Goal: Check status

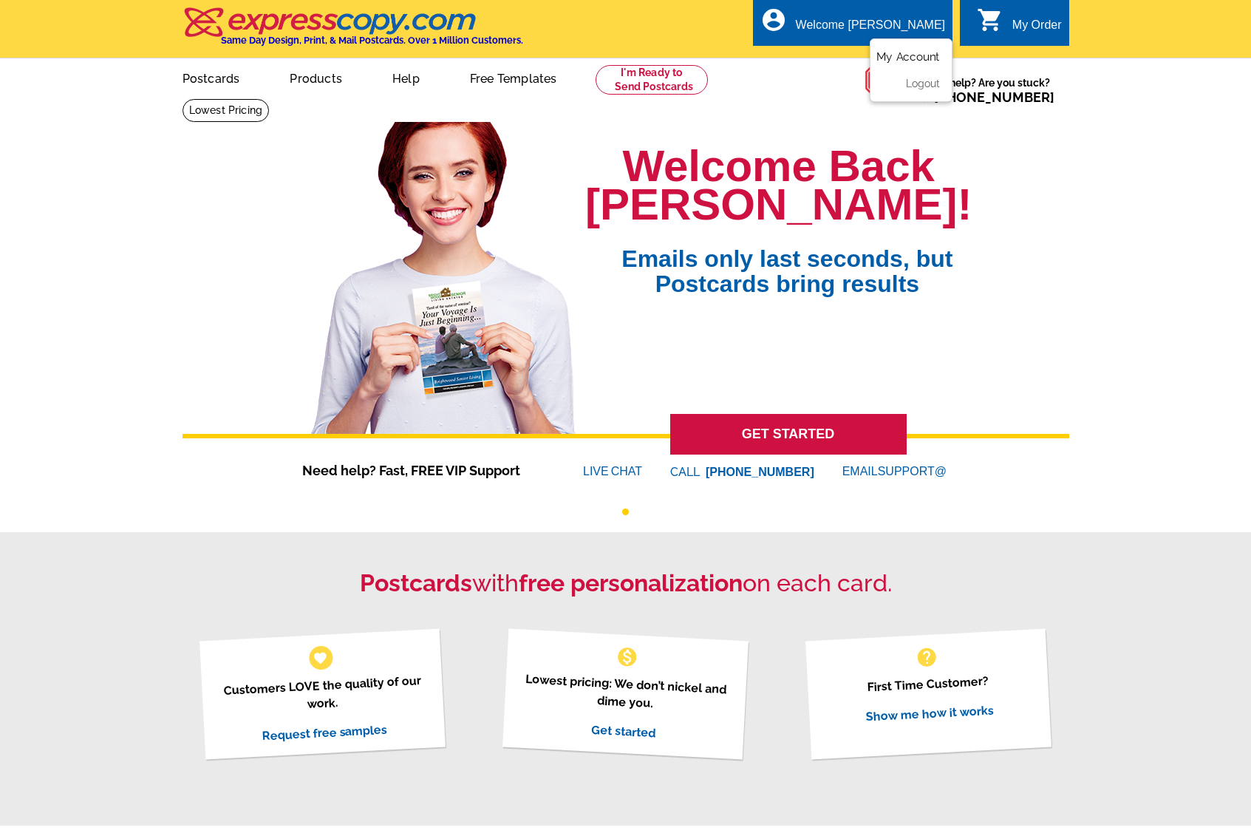
click at [887, 54] on link "My Account" at bounding box center [908, 56] width 64 height 13
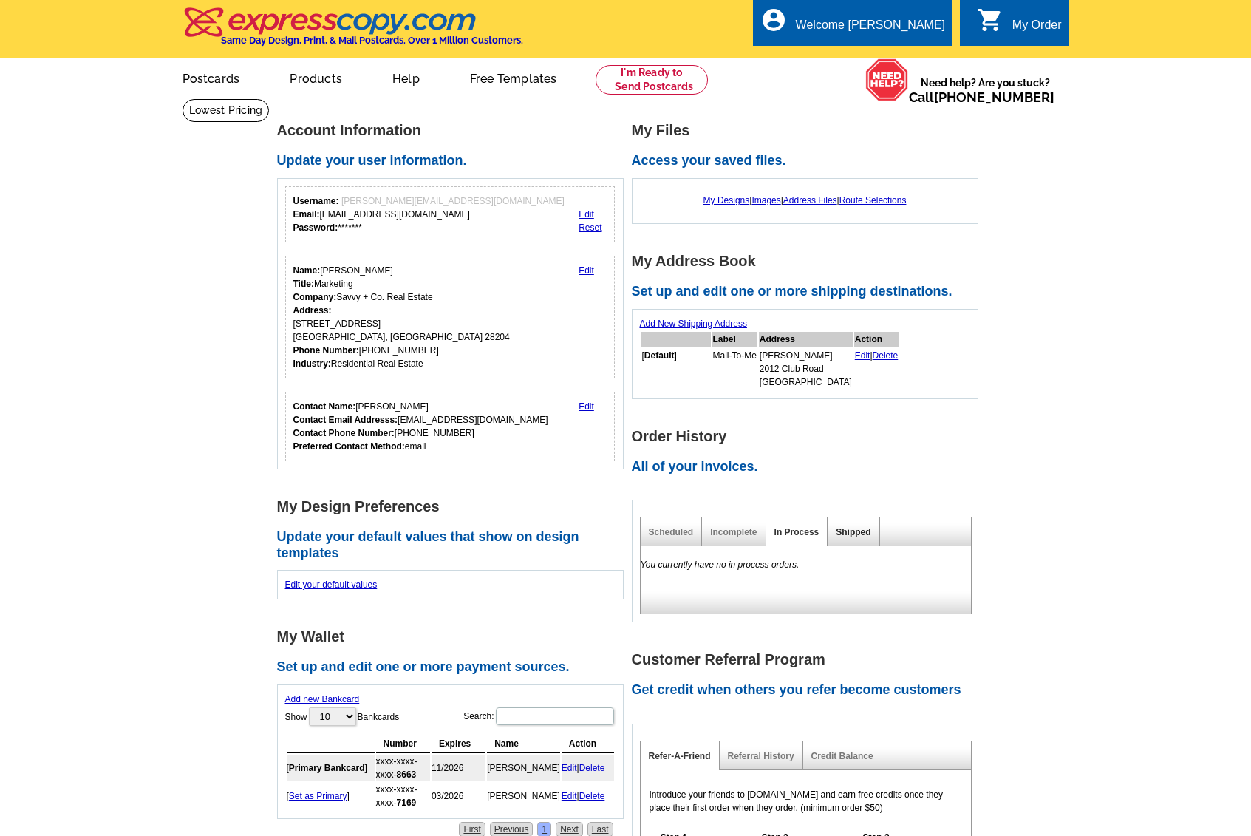
click at [868, 533] on div "Shipped" at bounding box center [854, 531] width 52 height 29
click at [845, 532] on link "Shipped" at bounding box center [853, 532] width 35 height 10
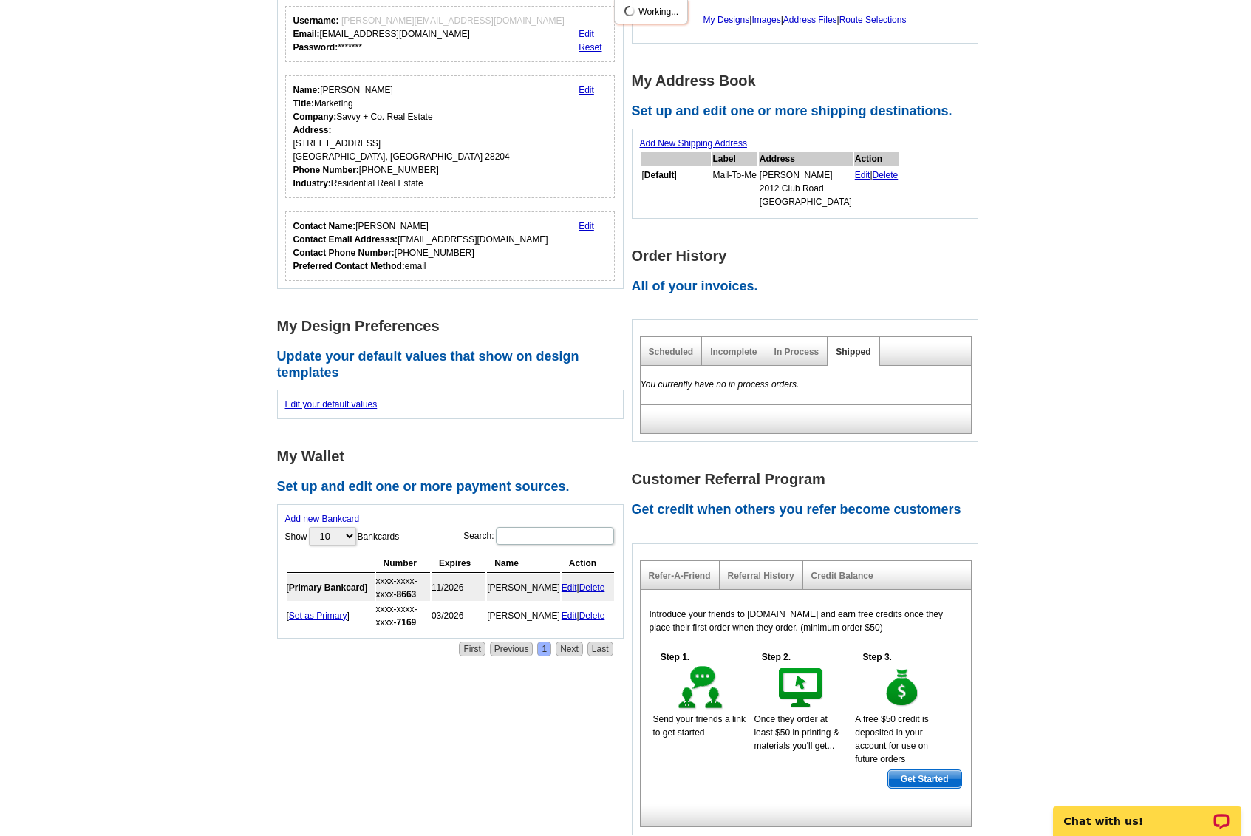
scroll to position [157, 0]
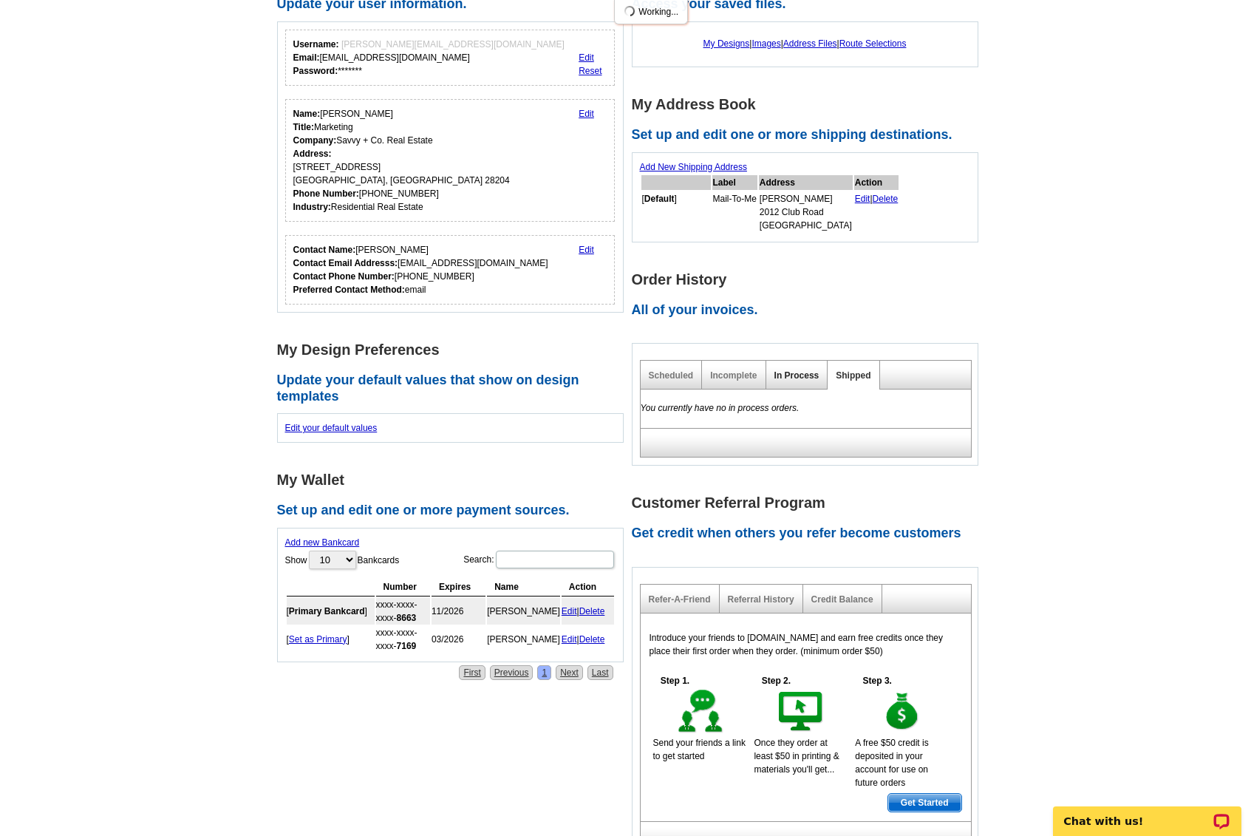
click at [813, 370] on link "In Process" at bounding box center [796, 375] width 45 height 10
click at [855, 374] on link "Shipped" at bounding box center [853, 375] width 35 height 10
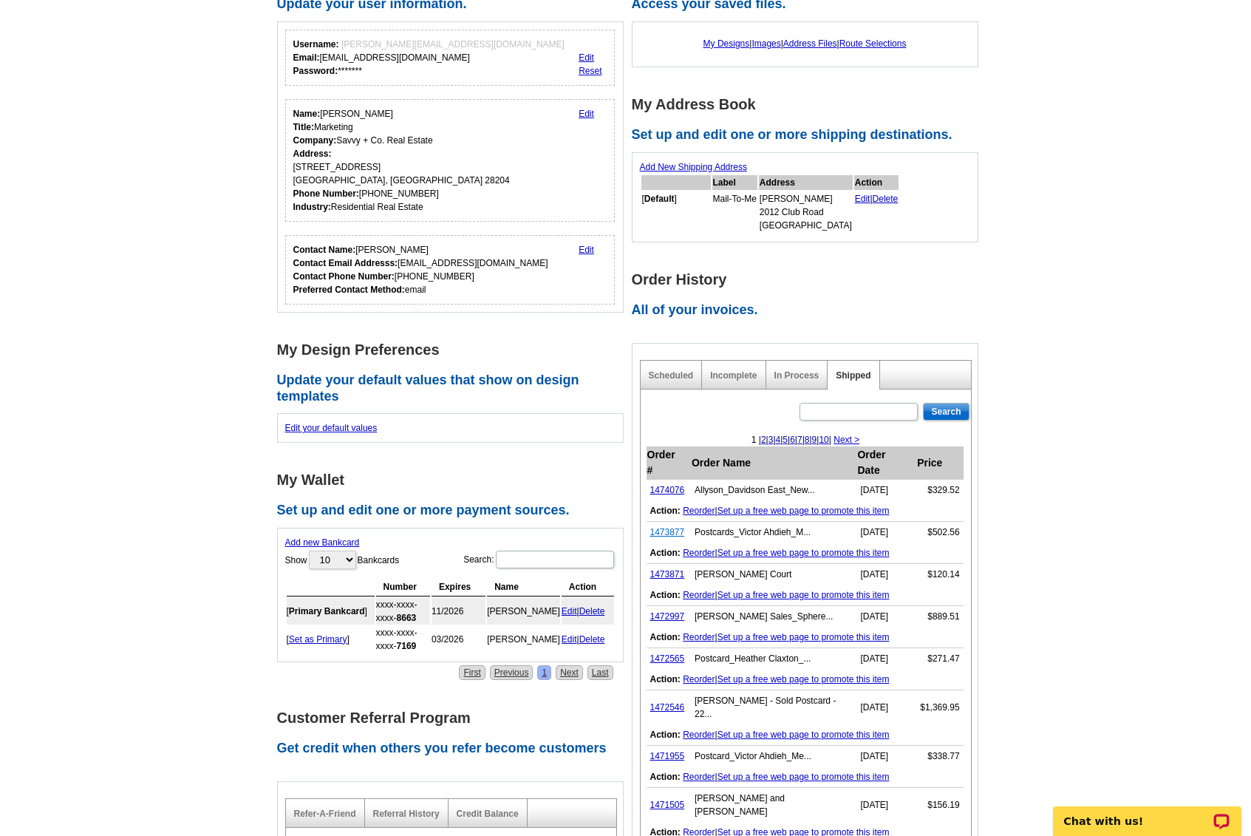
click at [670, 527] on link "1473877" at bounding box center [667, 532] width 35 height 10
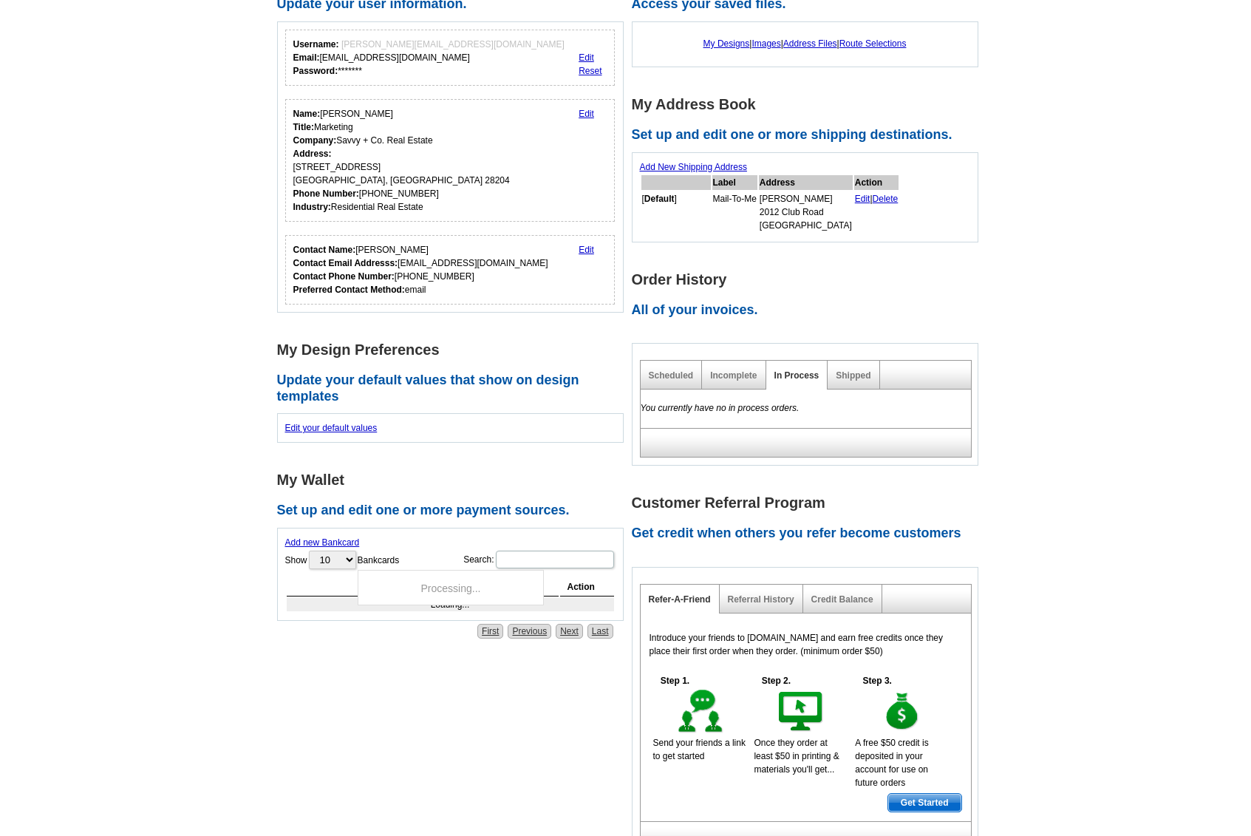
scroll to position [157, 0]
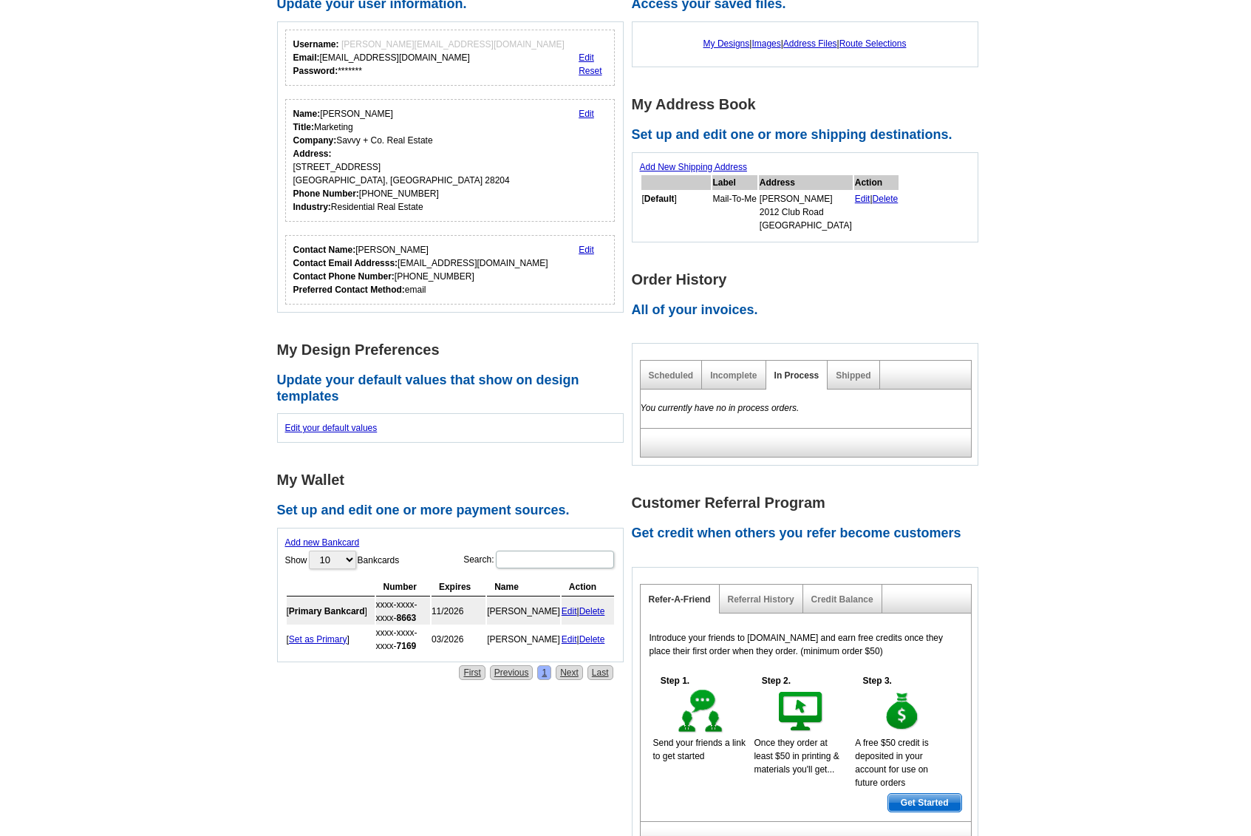
click at [856, 384] on div "Shipped" at bounding box center [854, 375] width 52 height 29
click at [857, 372] on link "Shipped" at bounding box center [853, 375] width 35 height 10
